Goal: Check status

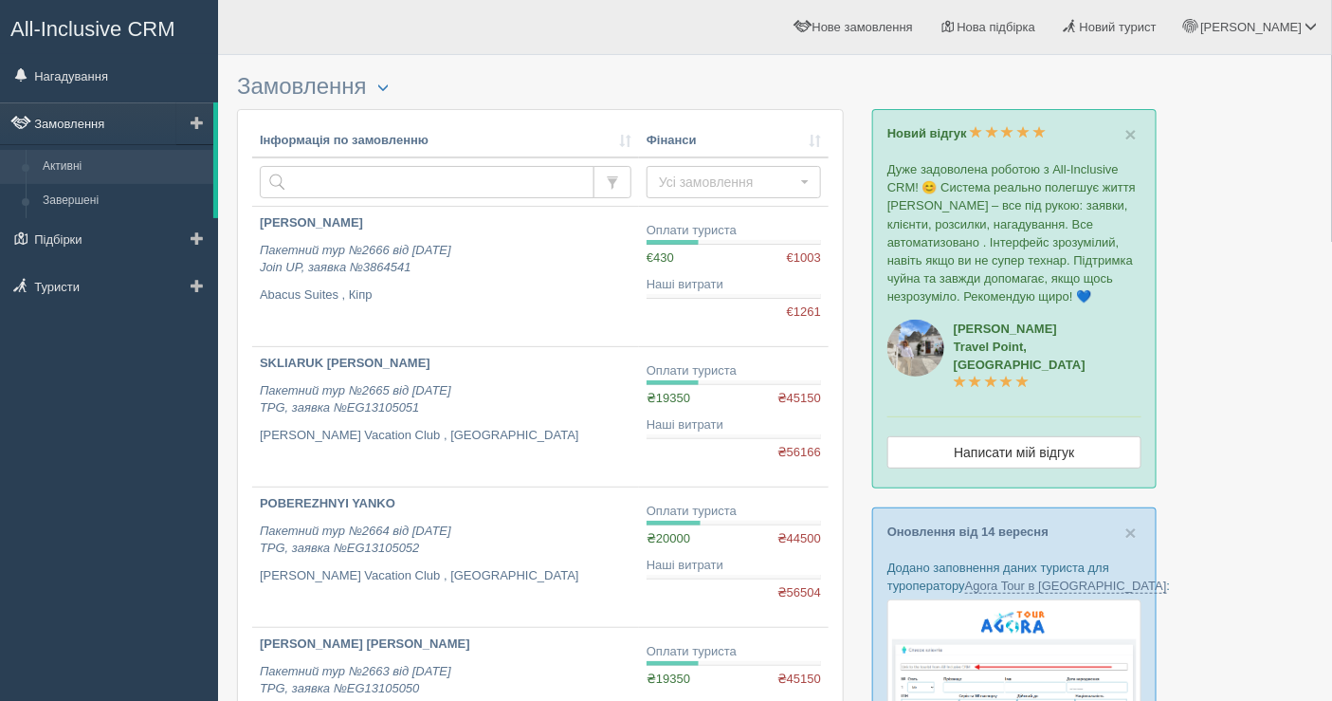
click at [91, 139] on link "Замовлення" at bounding box center [106, 123] width 213 height 42
click at [72, 66] on link "Нагадування" at bounding box center [109, 76] width 218 height 42
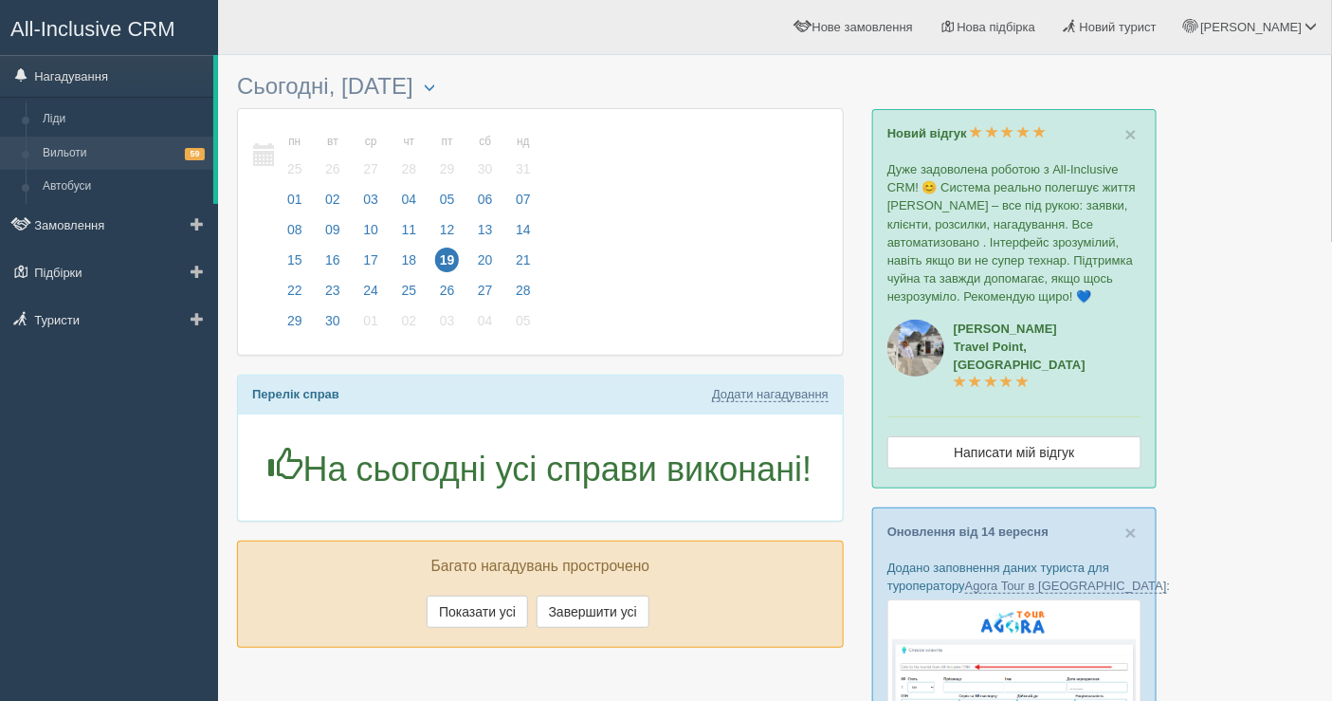
click at [124, 148] on link "Вильоти 59" at bounding box center [123, 154] width 179 height 34
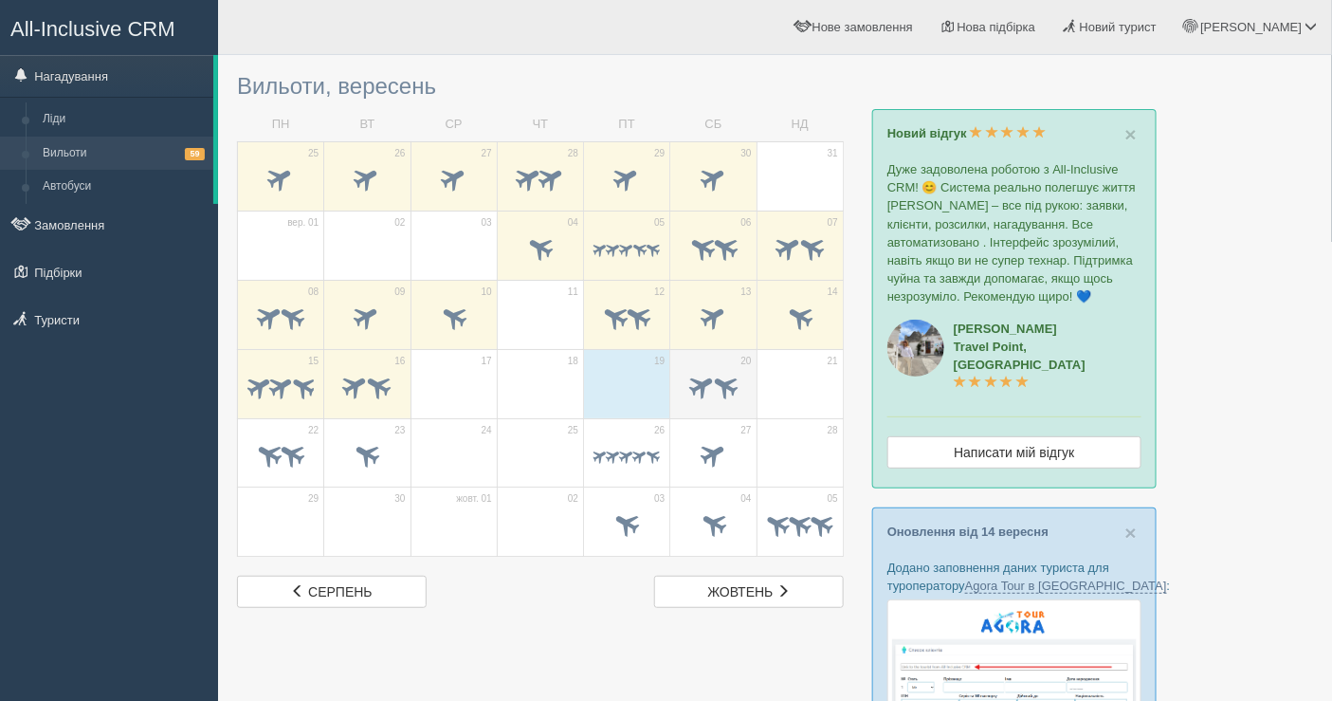
click at [688, 376] on span at bounding box center [713, 388] width 66 height 32
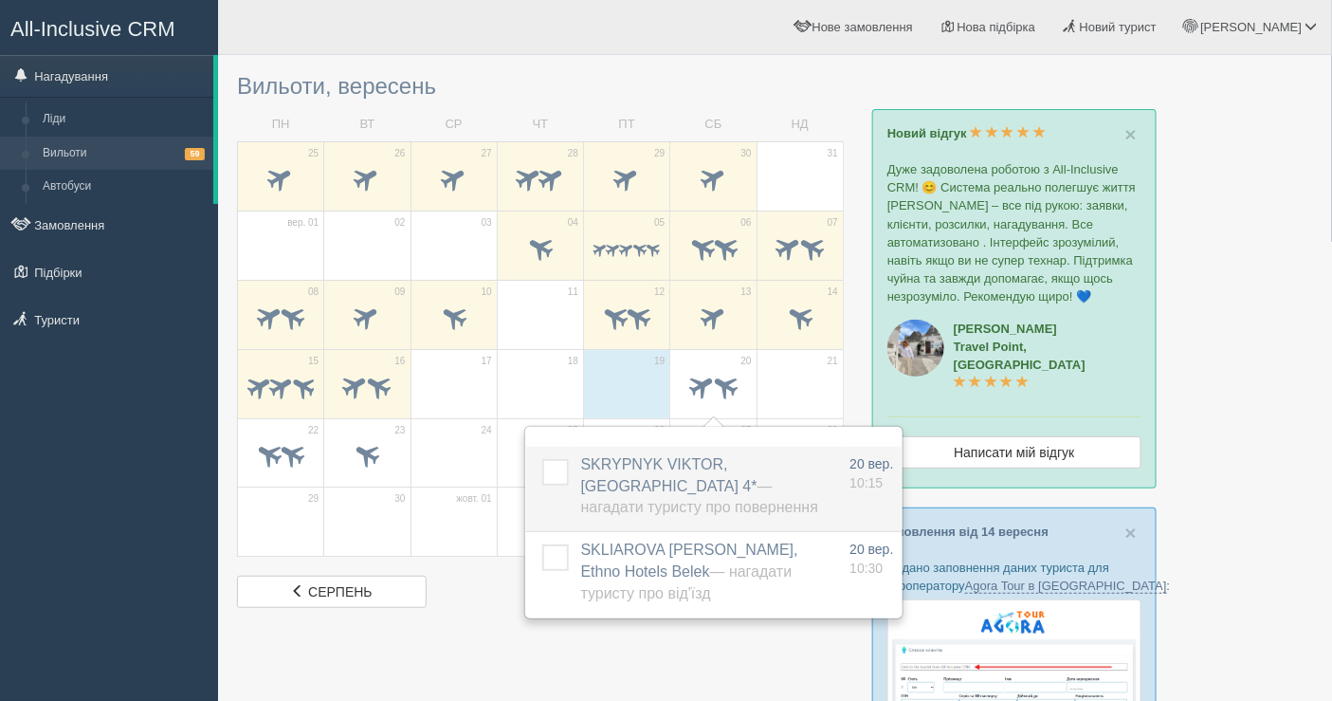
click at [688, 488] on span "SKRYPNYK VIKTOR, Dreams Beach Resort 4* — Нагадати туристу про повернення" at bounding box center [699, 486] width 237 height 60
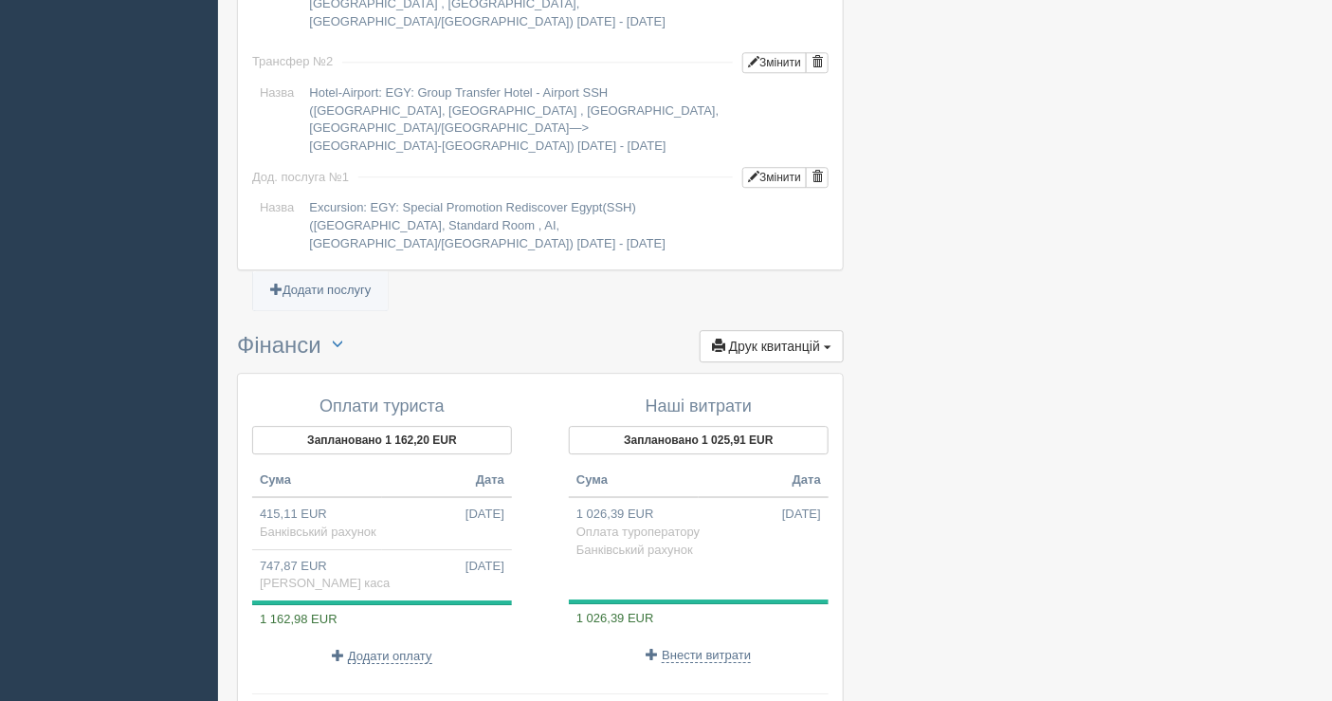
scroll to position [1808, 0]
